Goal: Information Seeking & Learning: Learn about a topic

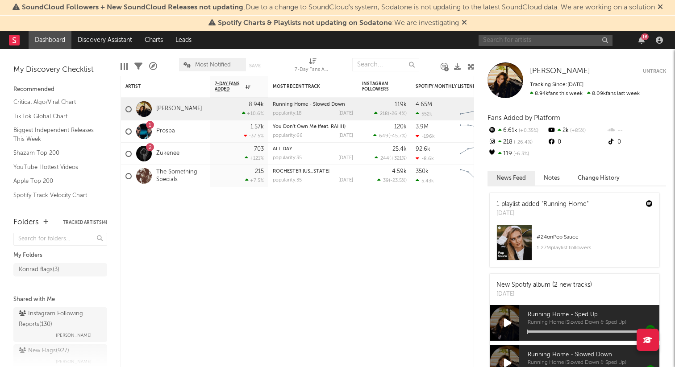
click at [511, 42] on input "text" at bounding box center [545, 40] width 134 height 11
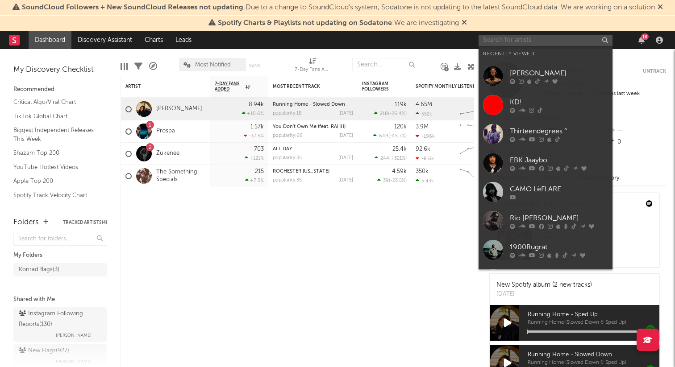
paste input "dancodeine"
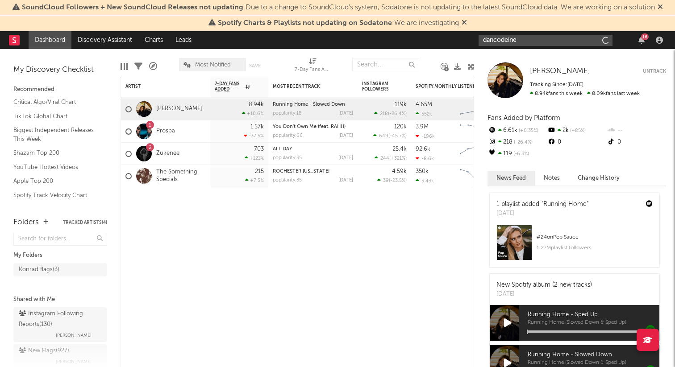
type input "dancodeine"
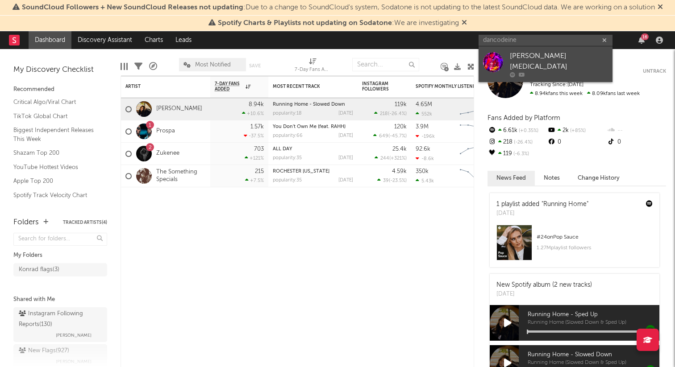
click at [521, 62] on div "[PERSON_NAME][MEDICAL_DATA]" at bounding box center [559, 61] width 98 height 21
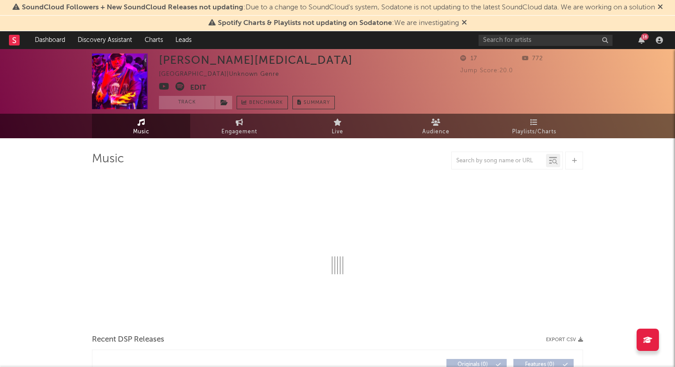
select select "1w"
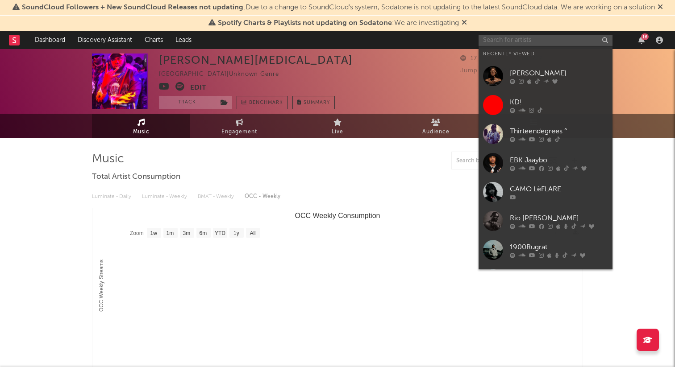
click at [518, 43] on input "text" at bounding box center [545, 40] width 134 height 11
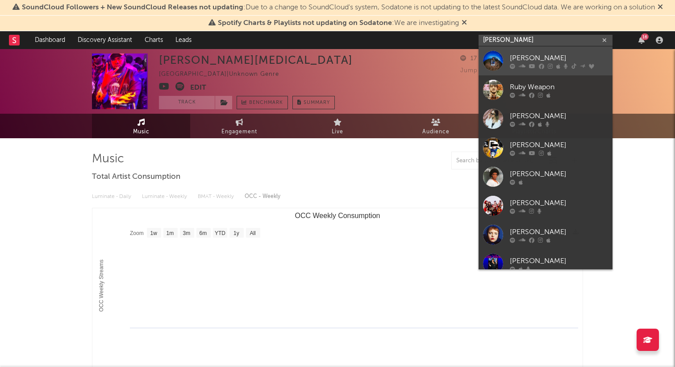
type input "[PERSON_NAME]"
click at [511, 58] on div "[PERSON_NAME]" at bounding box center [559, 58] width 98 height 11
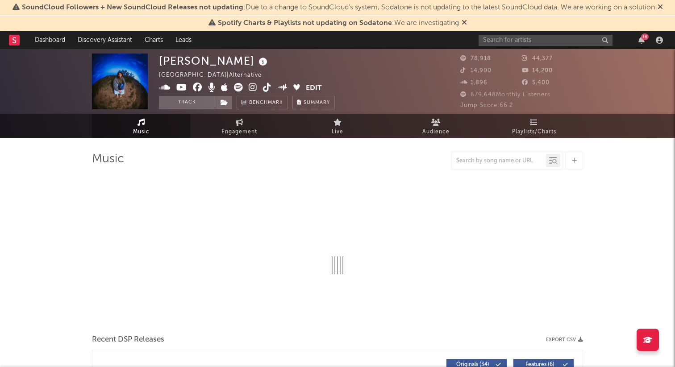
select select "6m"
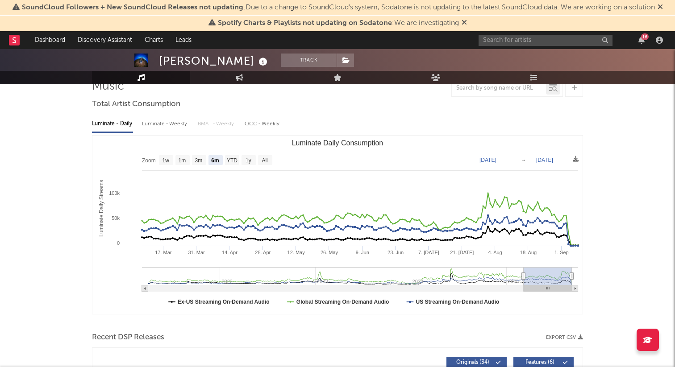
scroll to position [73, 0]
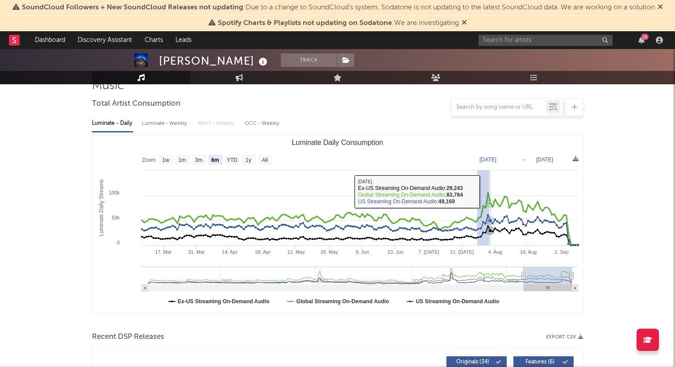
drag, startPoint x: 477, startPoint y: 204, endPoint x: 489, endPoint y: 186, distance: 21.8
click at [489, 186] on rect "Luminate Daily Consumption" at bounding box center [337, 224] width 490 height 178
type input "[DATE]"
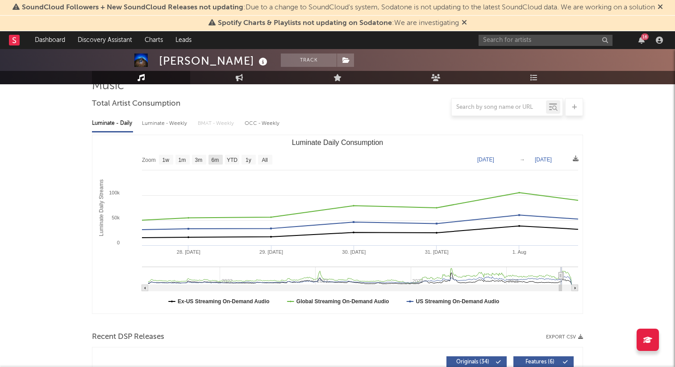
click at [214, 162] on text "6m" at bounding box center [215, 160] width 8 height 6
select select "6m"
type input "[DATE]"
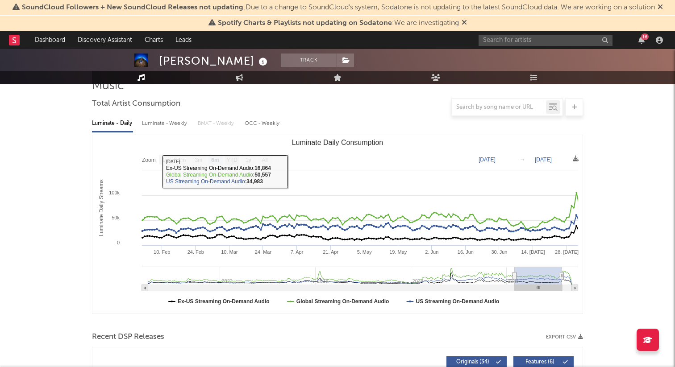
click at [234, 157] on text "YTD" at bounding box center [232, 160] width 11 height 6
select select "YTD"
type input "[DATE]"
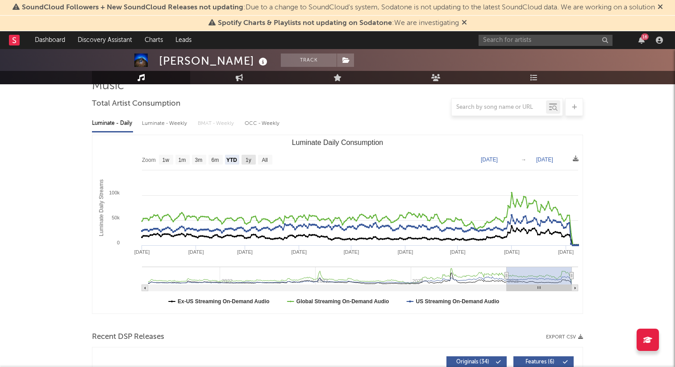
click at [253, 157] on rect "Luminate Daily Consumption" at bounding box center [248, 160] width 14 height 10
select select "1y"
type input "[DATE]"
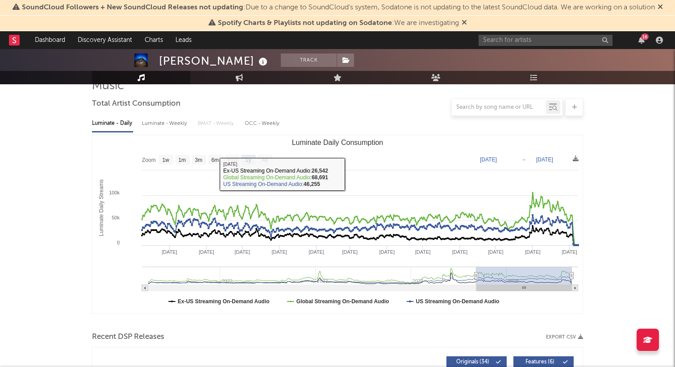
click at [266, 153] on rect "Luminate Daily Consumption" at bounding box center [337, 224] width 490 height 178
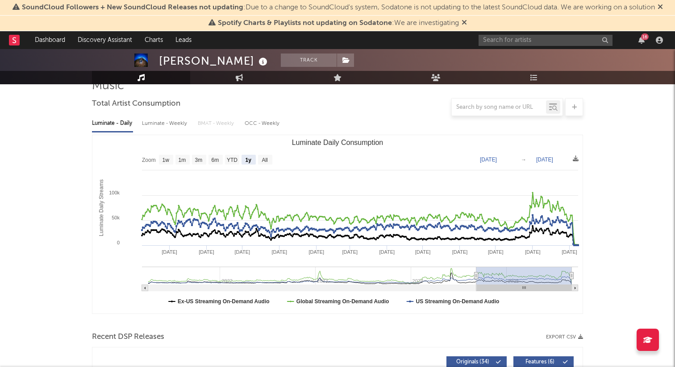
click at [265, 154] on rect "Luminate Daily Consumption" at bounding box center [337, 224] width 490 height 178
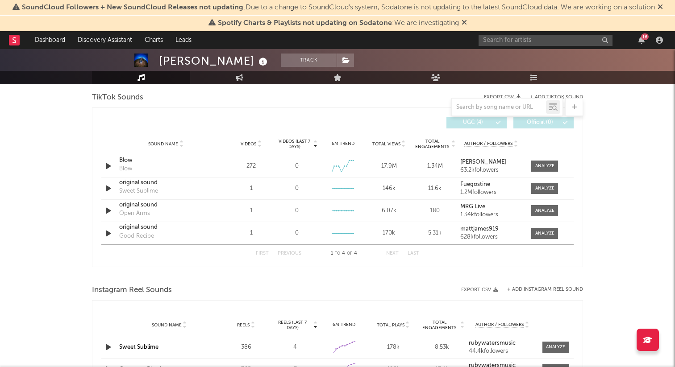
scroll to position [605, 0]
click at [113, 172] on div "Sound Name Blow Blow Videos 272 Videos (last 7 days) 0 Weekly Growth % 6M Trend…" at bounding box center [337, 165] width 472 height 22
click at [104, 165] on icon "button" at bounding box center [108, 165] width 9 height 11
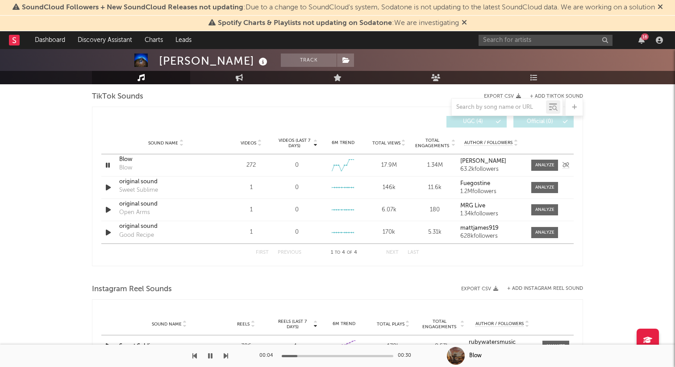
click at [106, 165] on icon "button" at bounding box center [108, 165] width 8 height 11
click at [109, 164] on icon "button" at bounding box center [108, 165] width 8 height 11
